Goal: Information Seeking & Learning: Learn about a topic

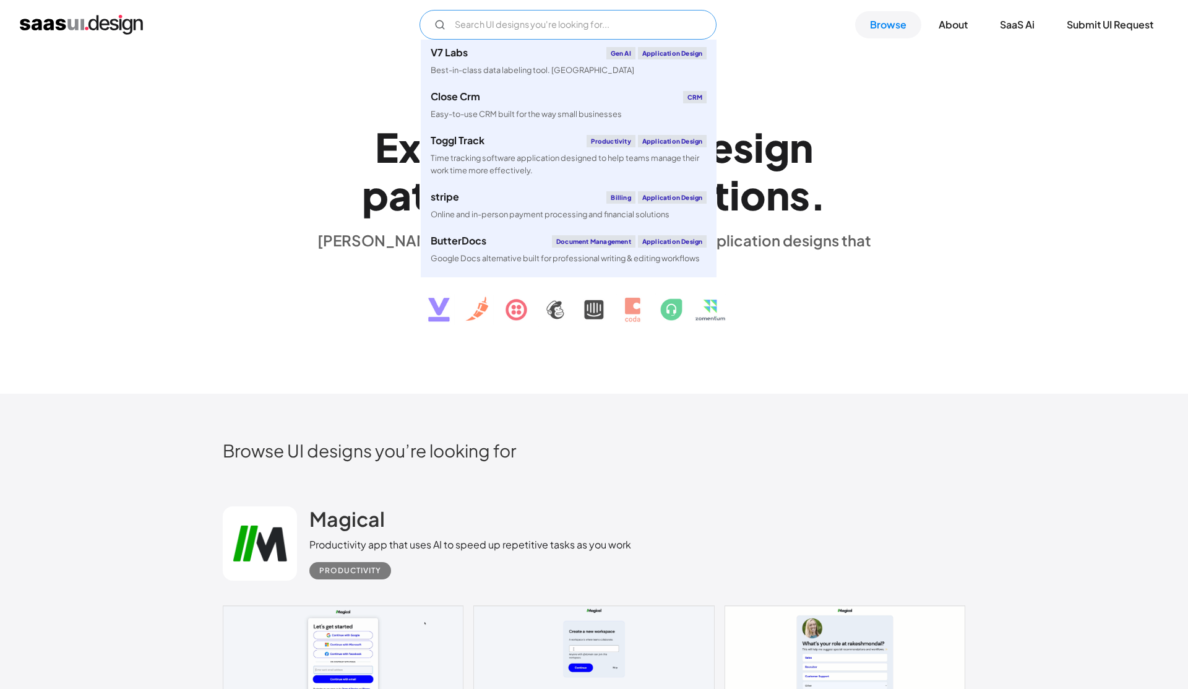
click at [542, 24] on input "Email Form" at bounding box center [568, 25] width 297 height 30
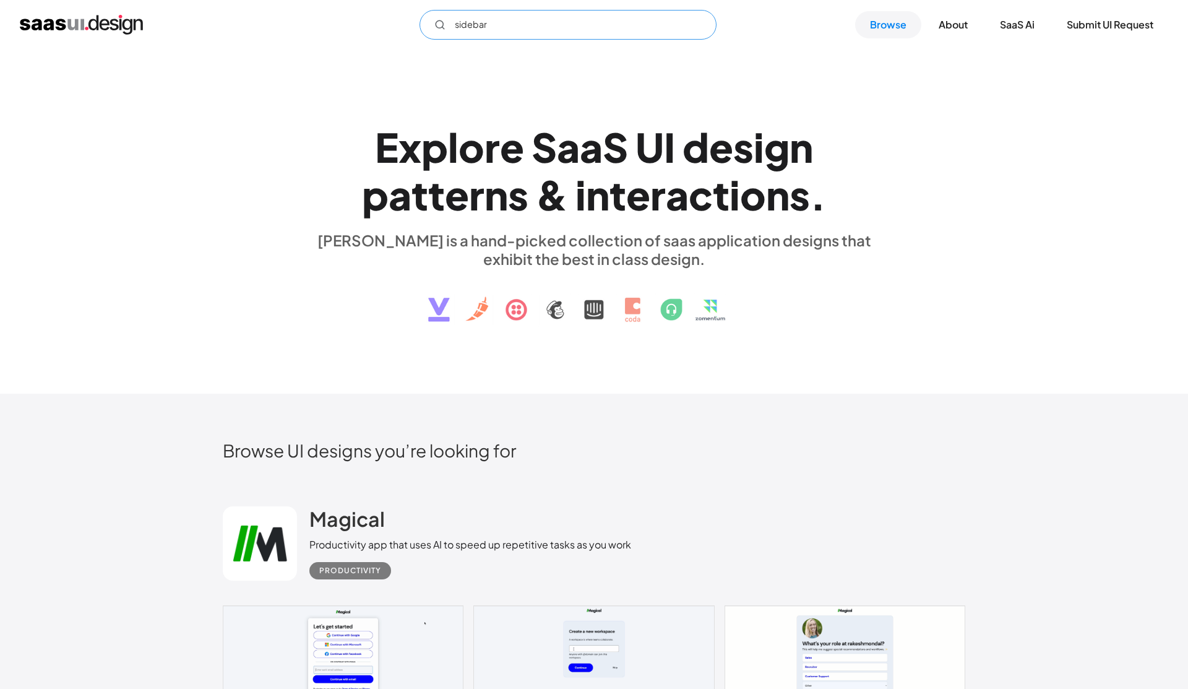
click at [584, 35] on input "sidebar" at bounding box center [568, 25] width 297 height 30
type input "sidebar"
click at [552, 315] on img at bounding box center [594, 300] width 375 height 64
click at [564, 313] on img at bounding box center [594, 300] width 375 height 64
click at [483, 27] on input "sidebar" at bounding box center [568, 25] width 297 height 30
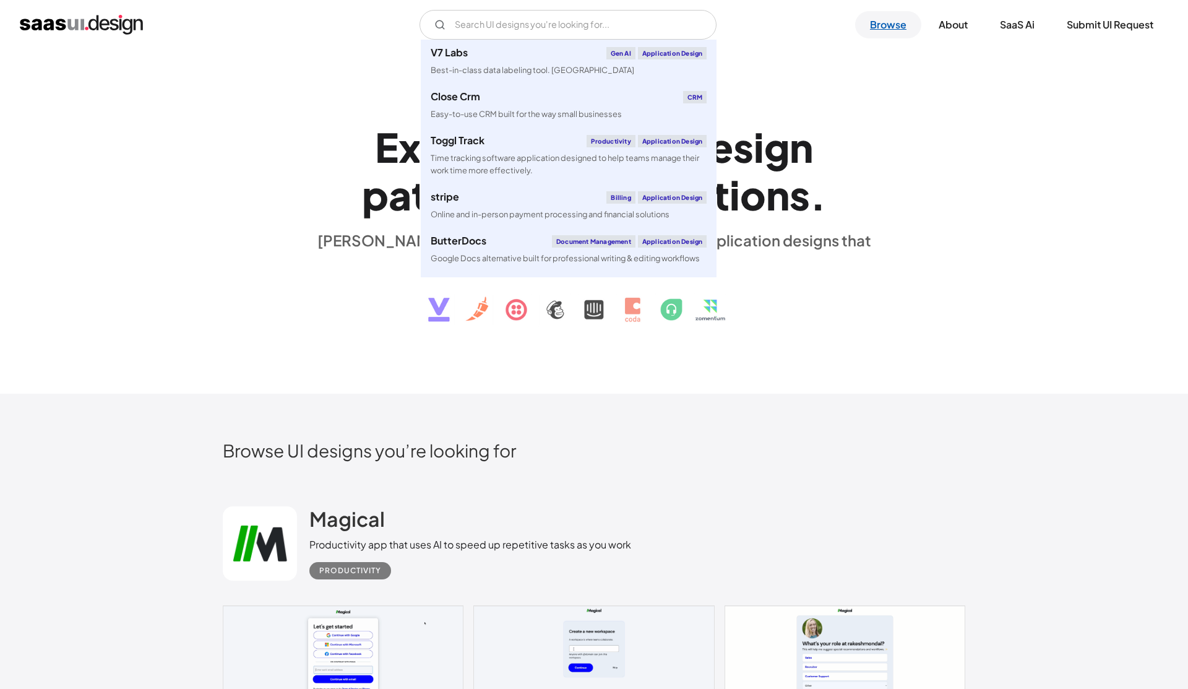
click at [893, 24] on link "Browse" at bounding box center [888, 24] width 66 height 27
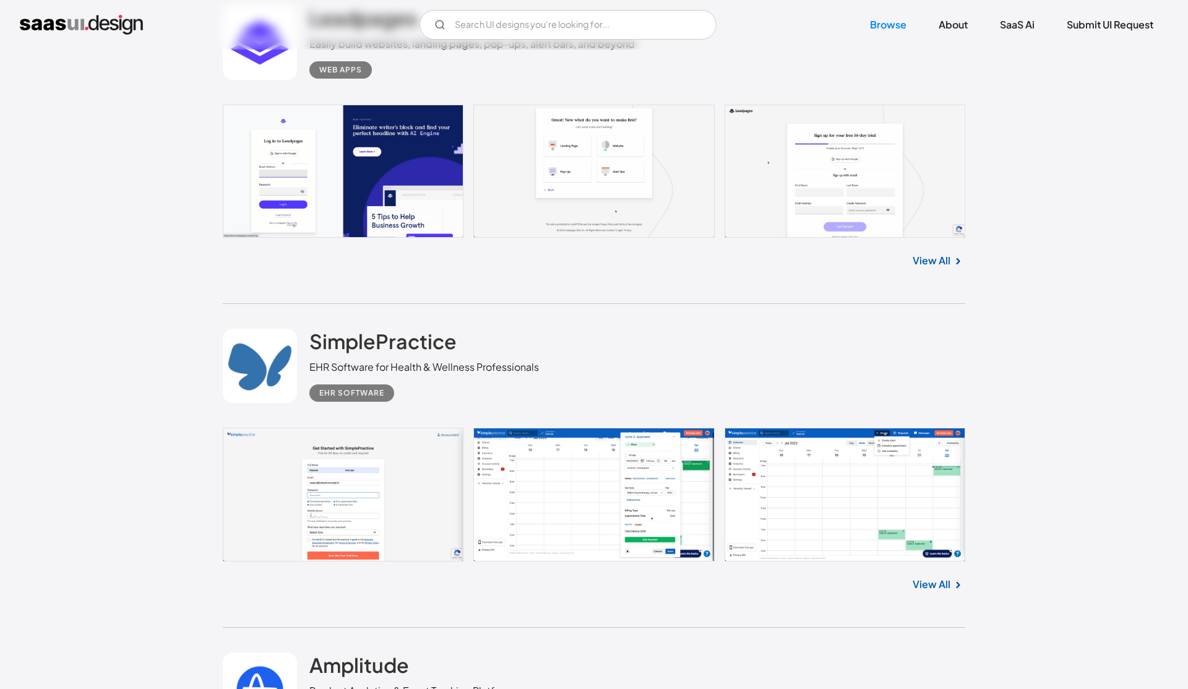
scroll to position [5070, 0]
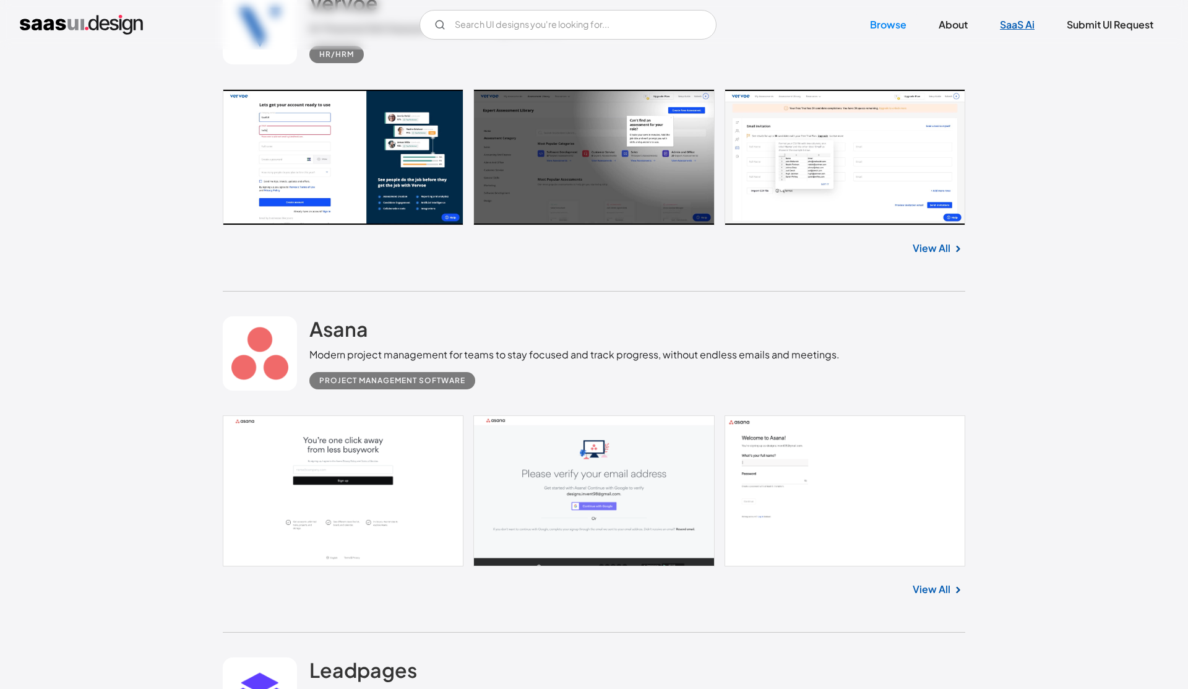
click at [1014, 29] on link "SaaS Ai" at bounding box center [1017, 24] width 64 height 27
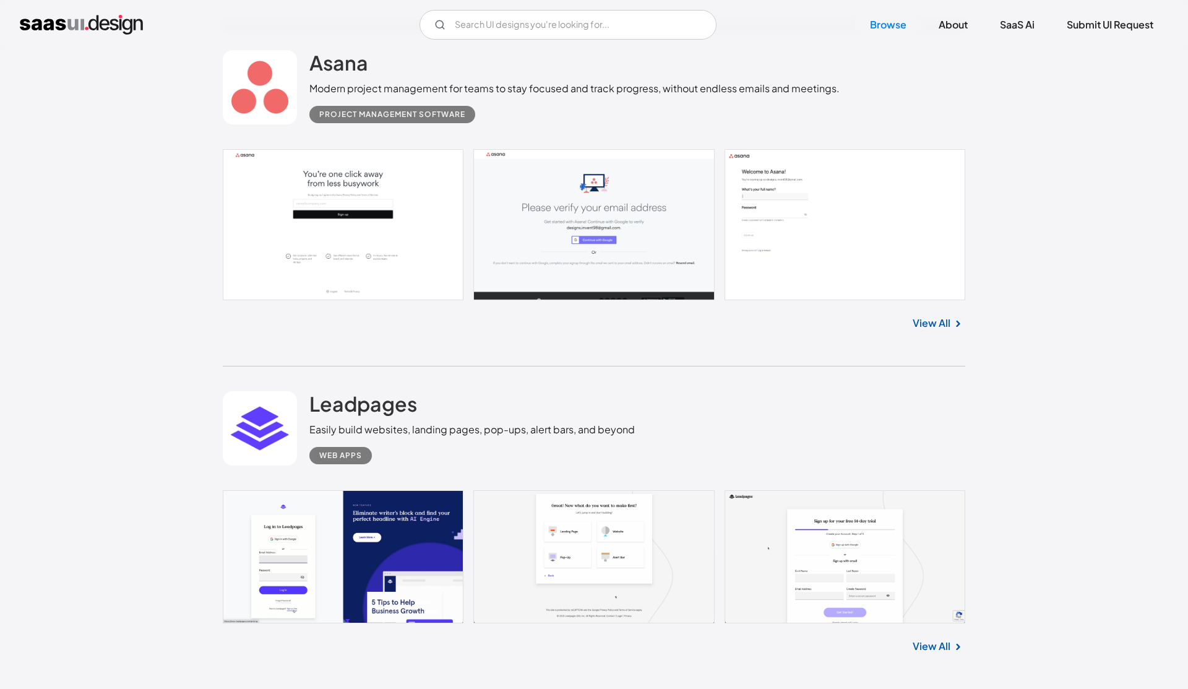
scroll to position [5336, 0]
click at [331, 75] on h2 "Asana" at bounding box center [339, 63] width 59 height 25
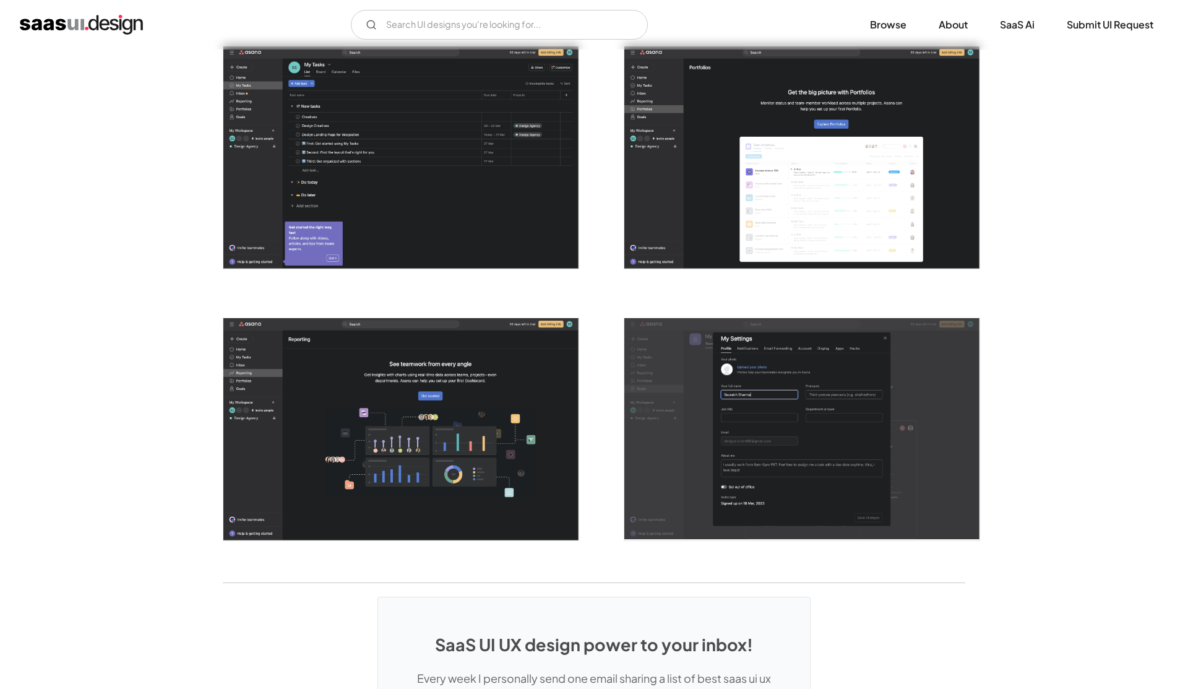
scroll to position [3259, 0]
